Goal: Information Seeking & Learning: Compare options

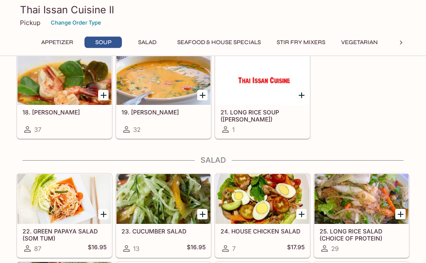
scroll to position [332, 0]
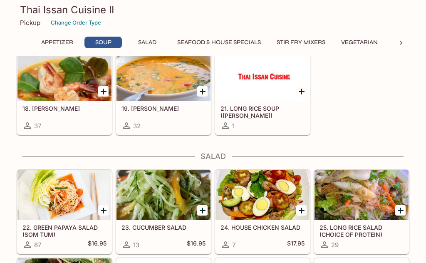
click at [181, 88] on div at bounding box center [163, 76] width 94 height 50
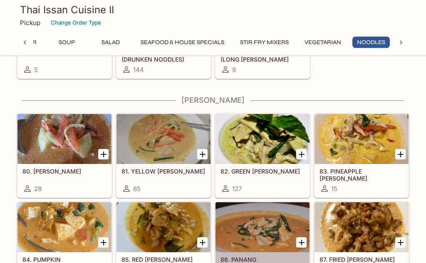
scroll to position [1600, 0]
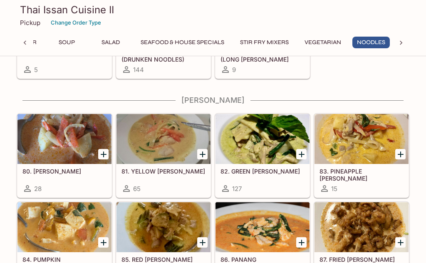
click at [373, 166] on div "83. [STREET_ADDRESS][PERSON_NAME]" at bounding box center [361, 180] width 94 height 33
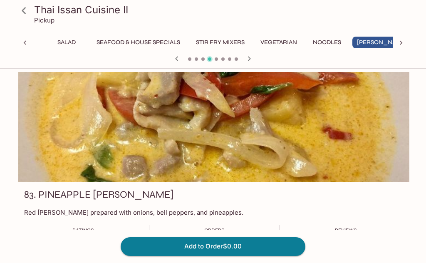
scroll to position [7, 0]
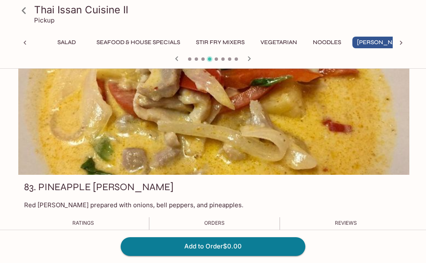
click at [22, 12] on icon at bounding box center [24, 10] width 15 height 15
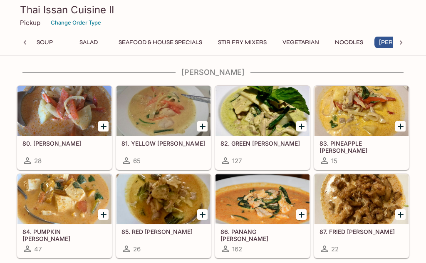
scroll to position [1628, 0]
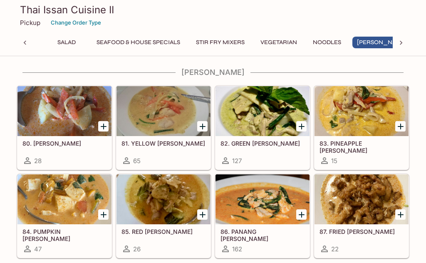
click at [282, 219] on div at bounding box center [262, 199] width 94 height 50
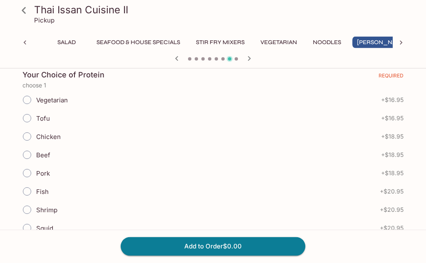
scroll to position [186, 0]
click at [25, 10] on icon at bounding box center [24, 10] width 15 height 15
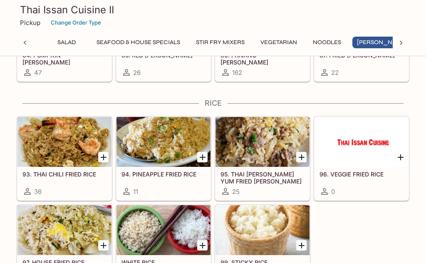
click at [70, 235] on div at bounding box center [64, 230] width 94 height 50
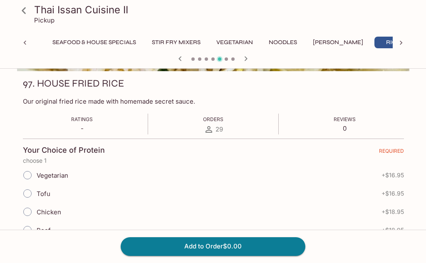
click at [23, 11] on icon at bounding box center [24, 10] width 4 height 7
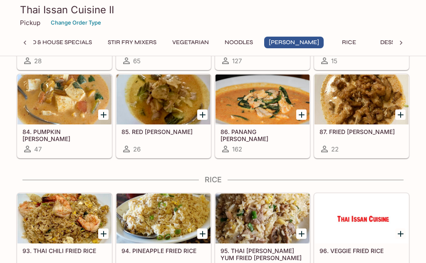
click at [174, 228] on div at bounding box center [163, 218] width 94 height 50
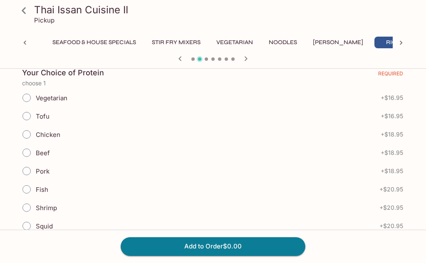
click at [20, 11] on icon at bounding box center [24, 10] width 15 height 15
